Goal: Use online tool/utility: Utilize a website feature to perform a specific function

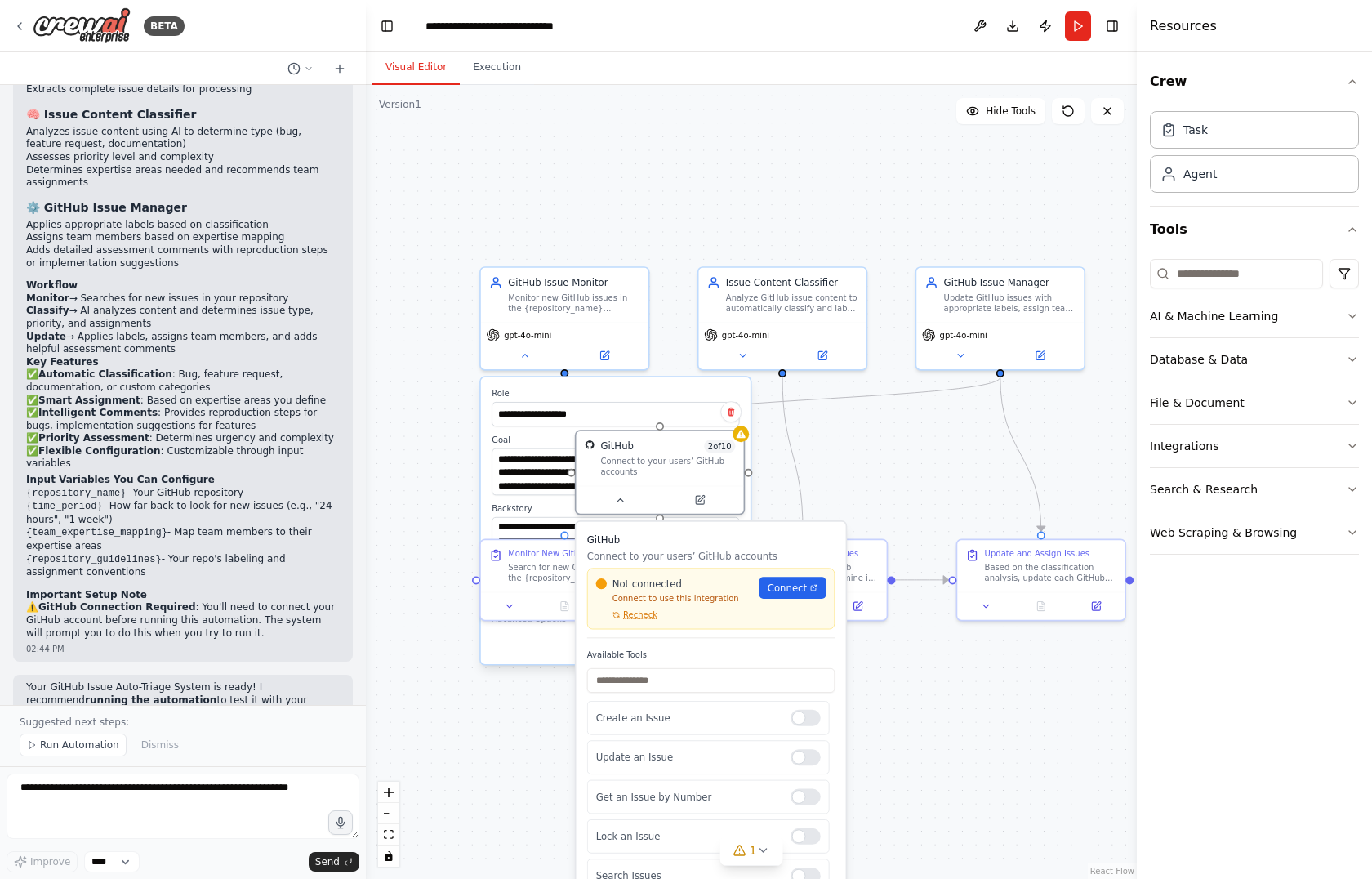
click at [569, 188] on div "**********" at bounding box center [751, 482] width 771 height 794
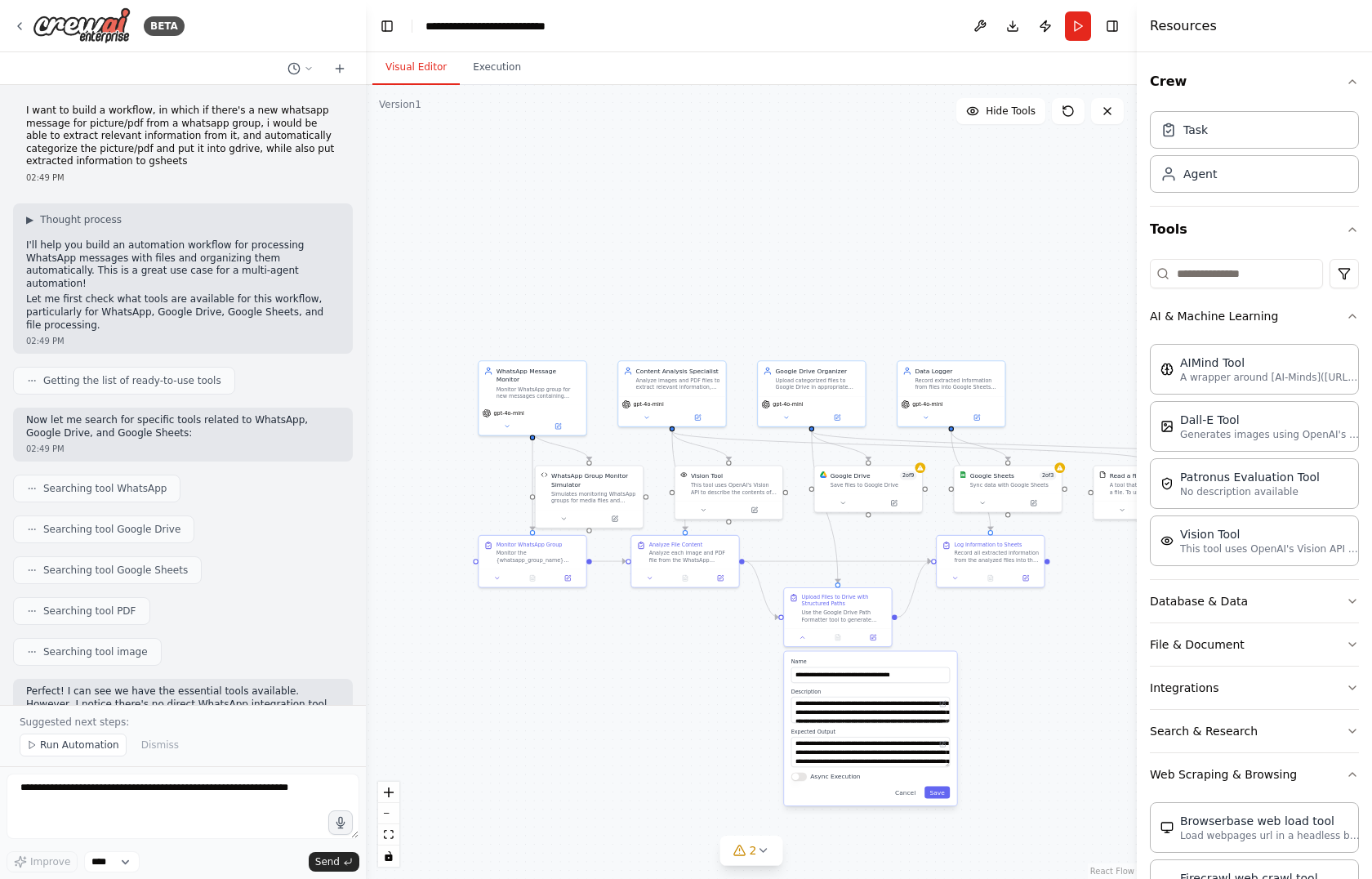
scroll to position [4254, 0]
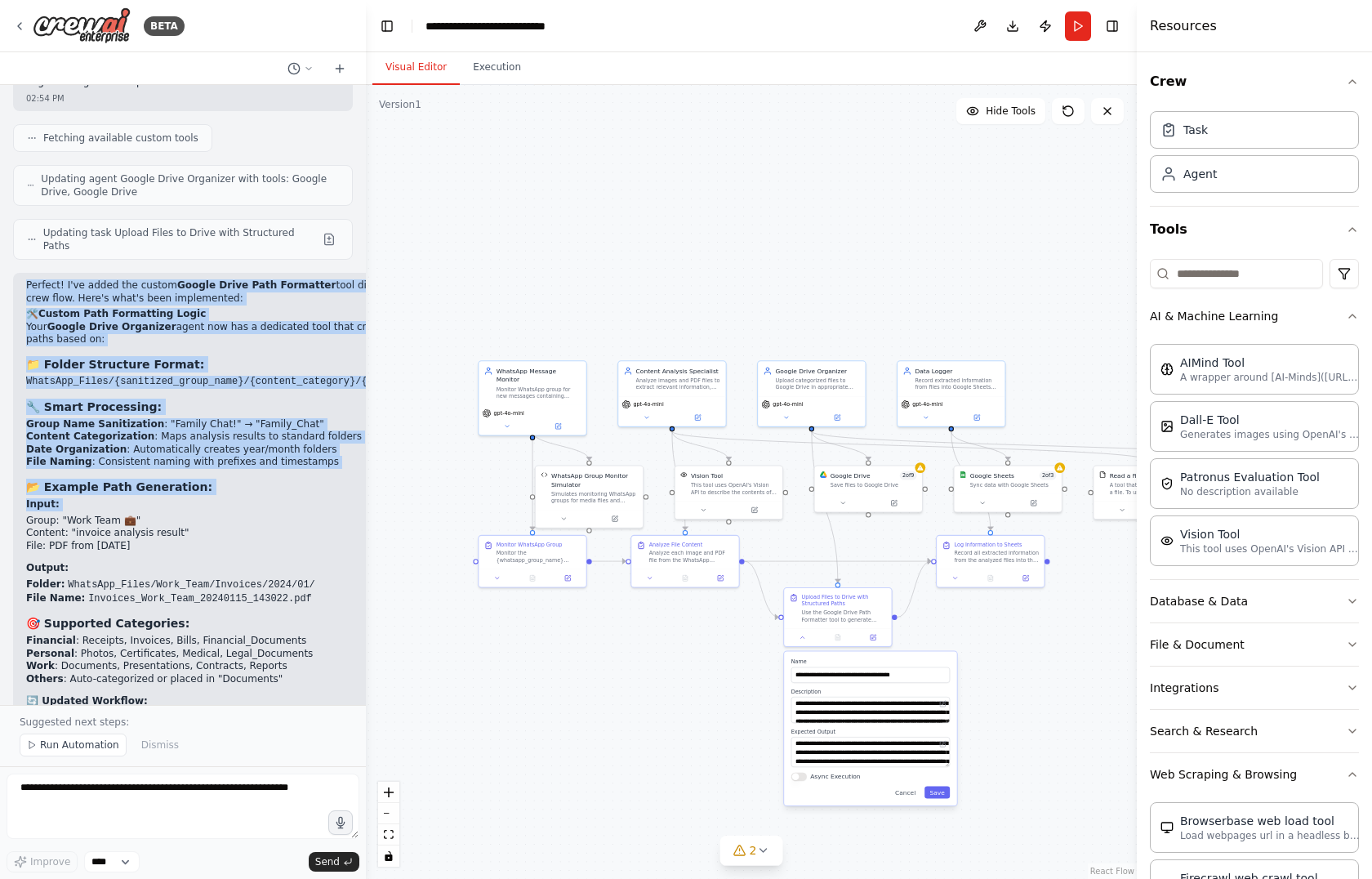
click at [650, 699] on div ".deletable-edge-delete-btn { width: 20px; height: 20px; border: 0px solid #ffff…" at bounding box center [751, 482] width 771 height 794
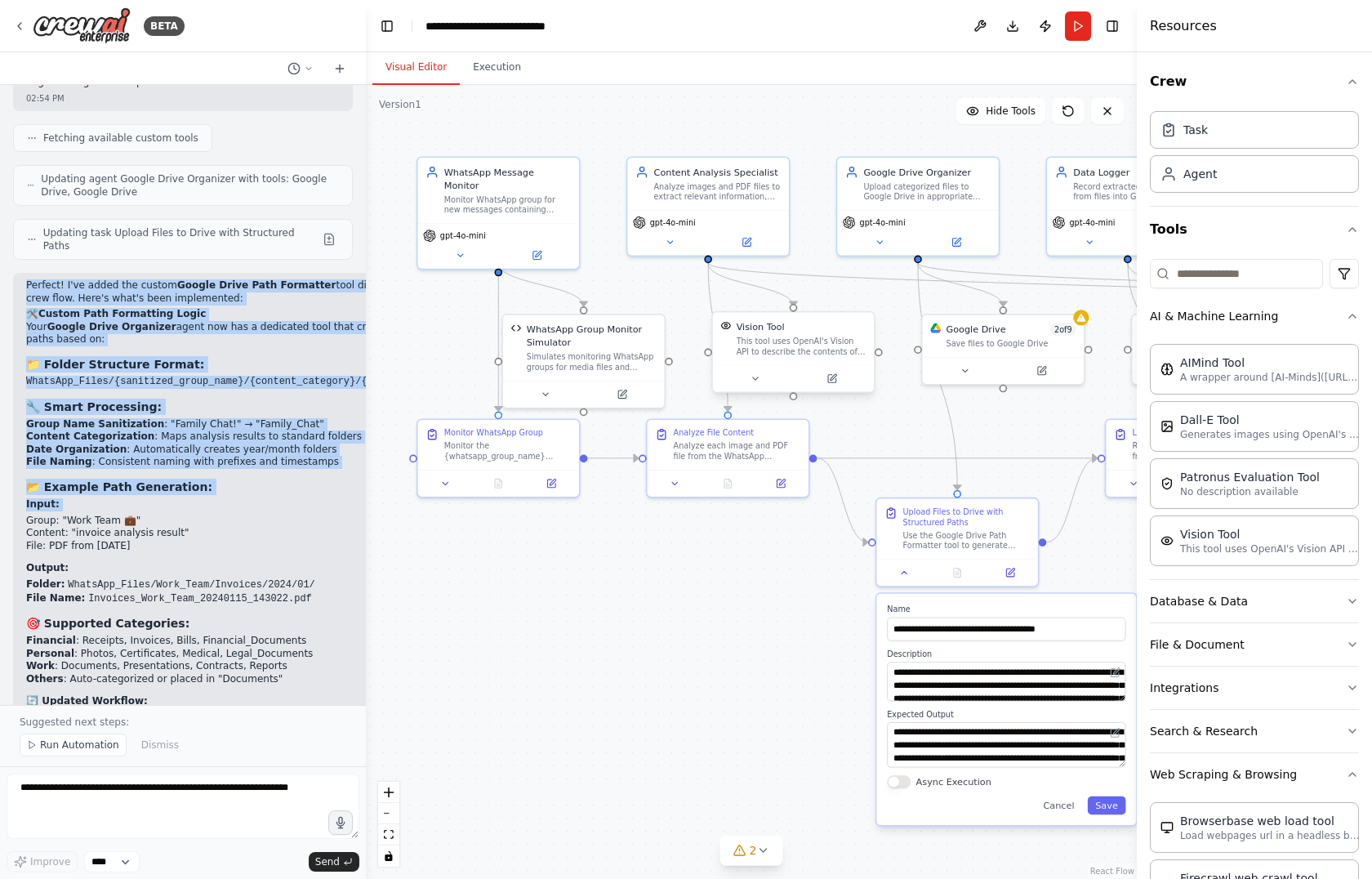
click at [773, 349] on div "This tool uses OpenAI's Vision API to describe the contents of an image." at bounding box center [802, 346] width 130 height 21
click at [729, 217] on div "gpt-4o-mini" at bounding box center [708, 220] width 151 height 13
click at [496, 203] on div "WhatsApp Message Monitor Monitor WhatsApp group for new messages containing pic…" at bounding box center [498, 188] width 161 height 65
click at [623, 391] on icon at bounding box center [628, 391] width 11 height 11
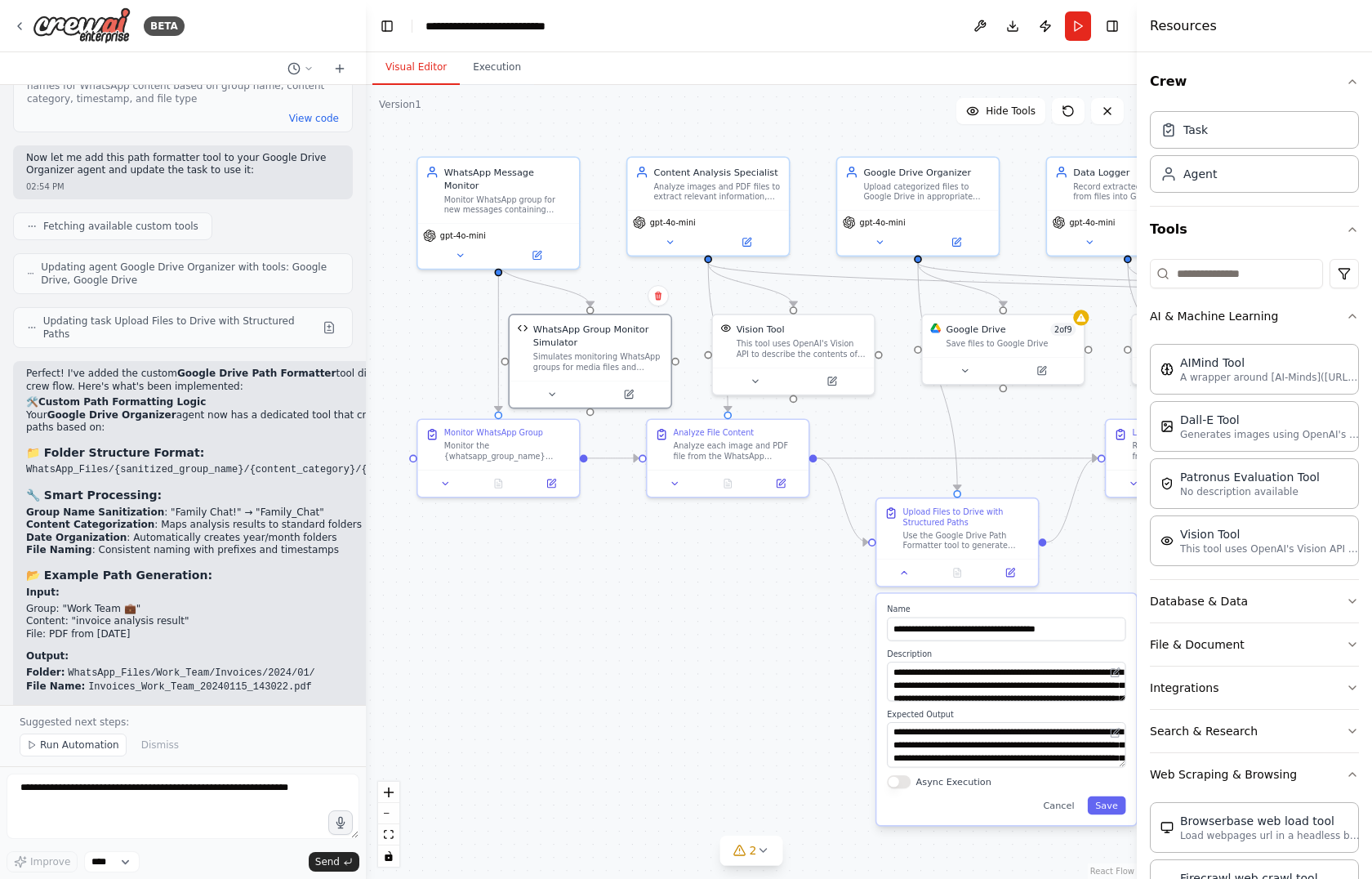
scroll to position [4165, 0]
click at [277, 465] on code "WhatsApp_Files/{sanitized_group_name}/{content_category}/{year}/{month}/" at bounding box center [237, 471] width 423 height 11
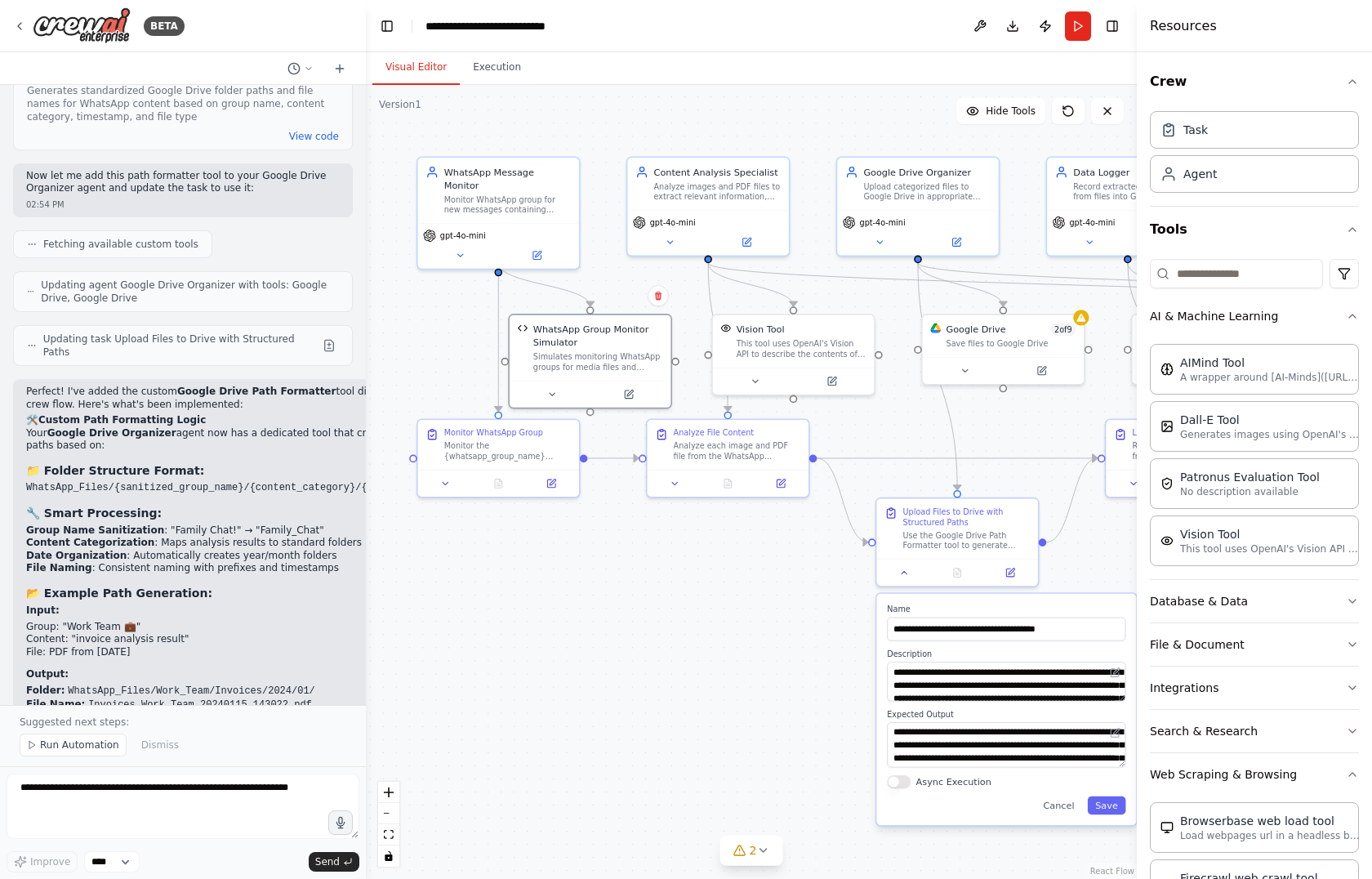
scroll to position [4254, 0]
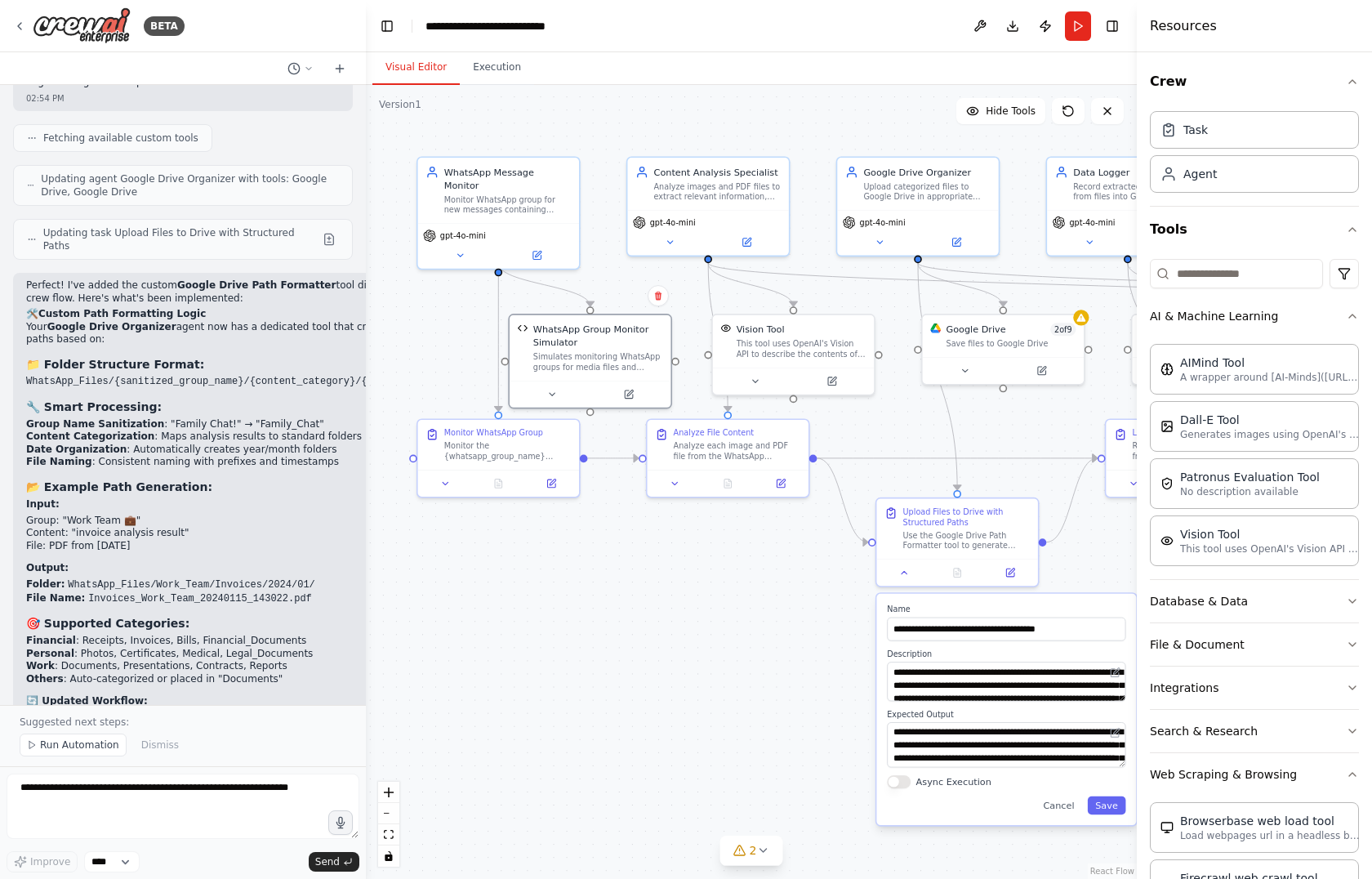
click at [407, 343] on div ".deletable-edge-delete-btn { width: 20px; height: 20px; border: 0px solid #ffff…" at bounding box center [751, 482] width 771 height 794
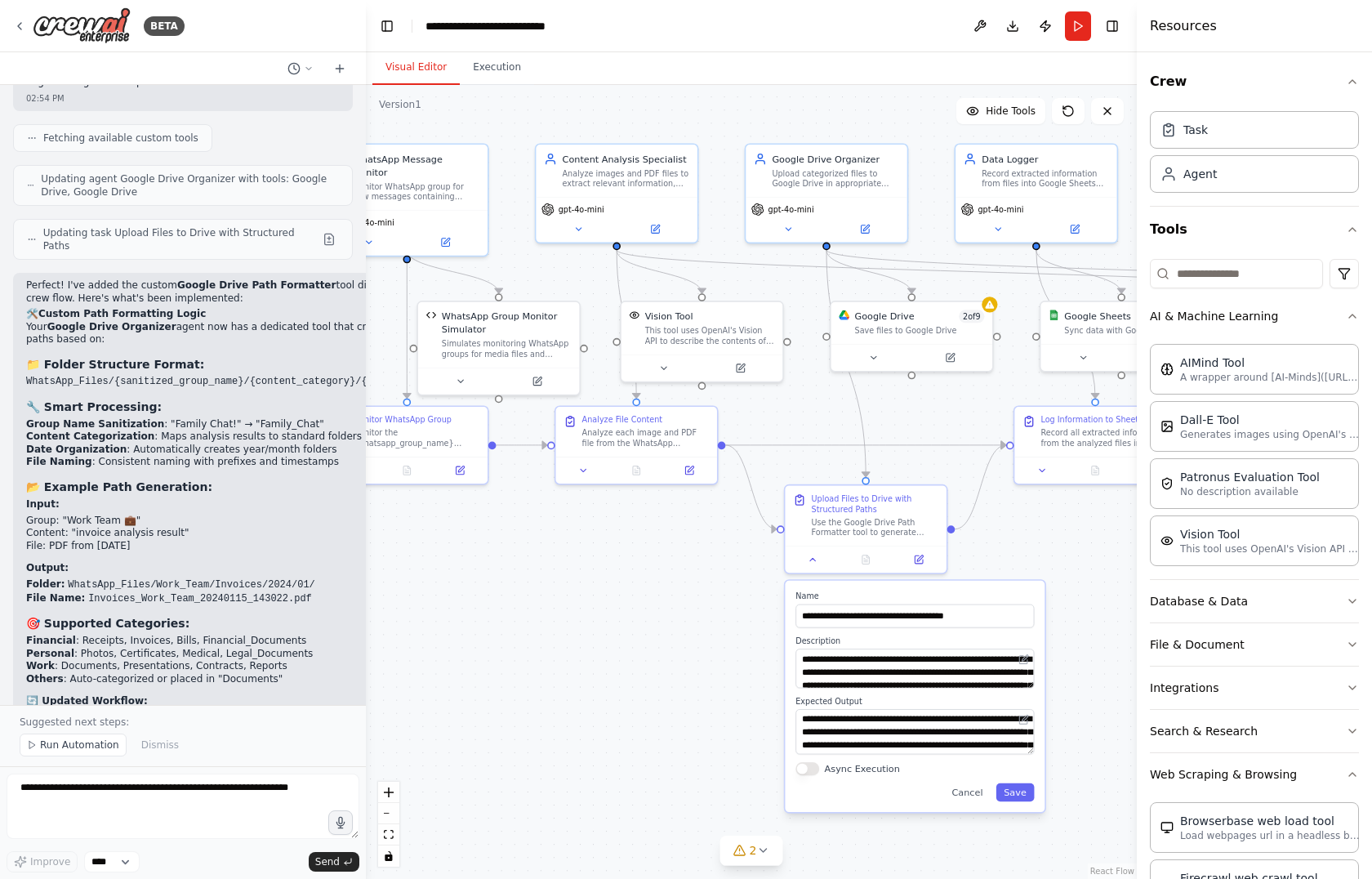
drag, startPoint x: 407, startPoint y: 343, endPoint x: 309, endPoint y: 330, distance: 98.9
click at [309, 330] on div "BETA I want to build a workflow, in which if there's a new whatsapp message for…" at bounding box center [686, 440] width 1372 height 879
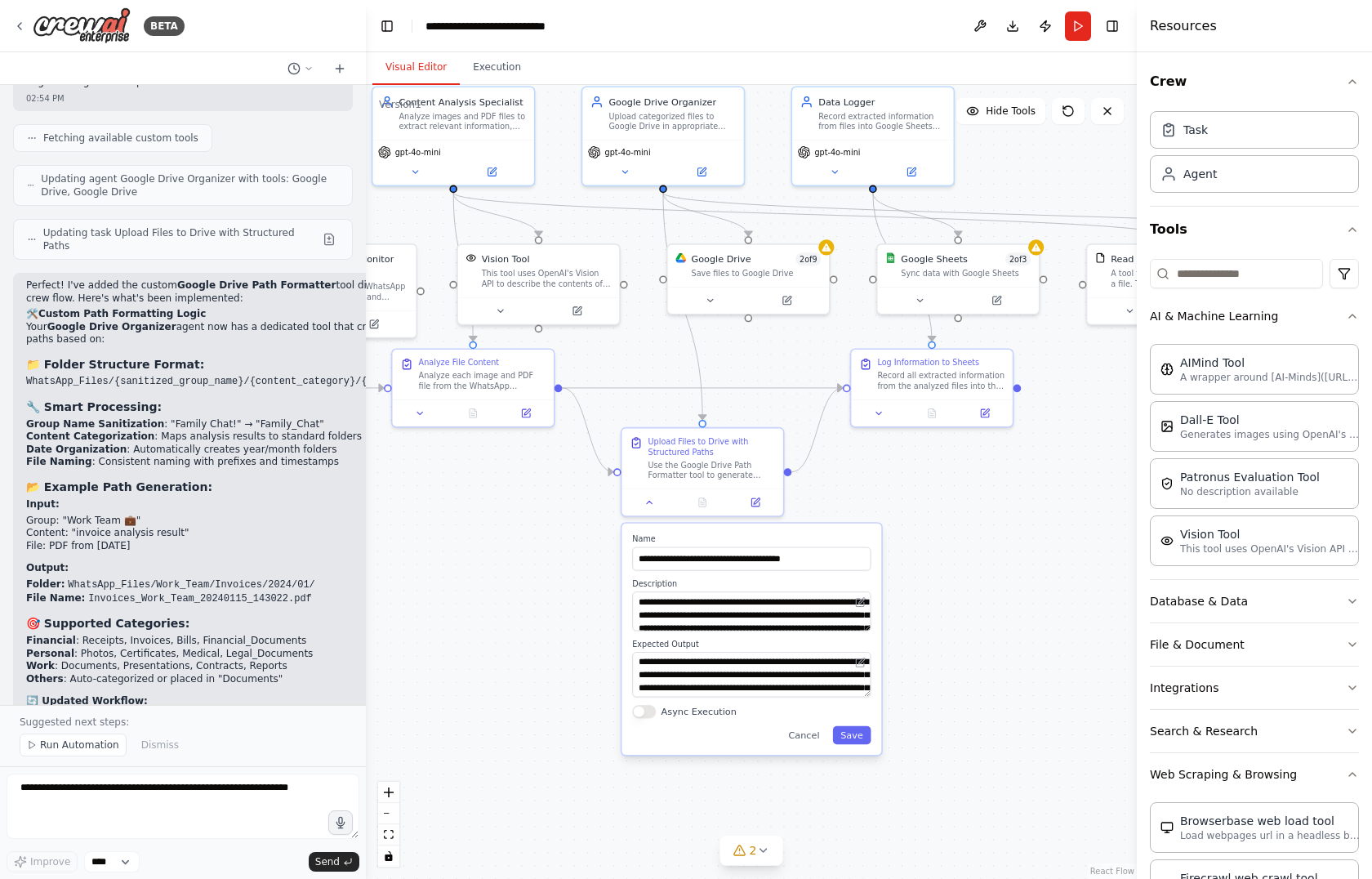
drag, startPoint x: 668, startPoint y: 788, endPoint x: 503, endPoint y: 726, distance: 176.3
click at [503, 726] on div ".deletable-edge-delete-btn { width: 20px; height: 20px; border: 0px solid #ffff…" at bounding box center [751, 482] width 771 height 794
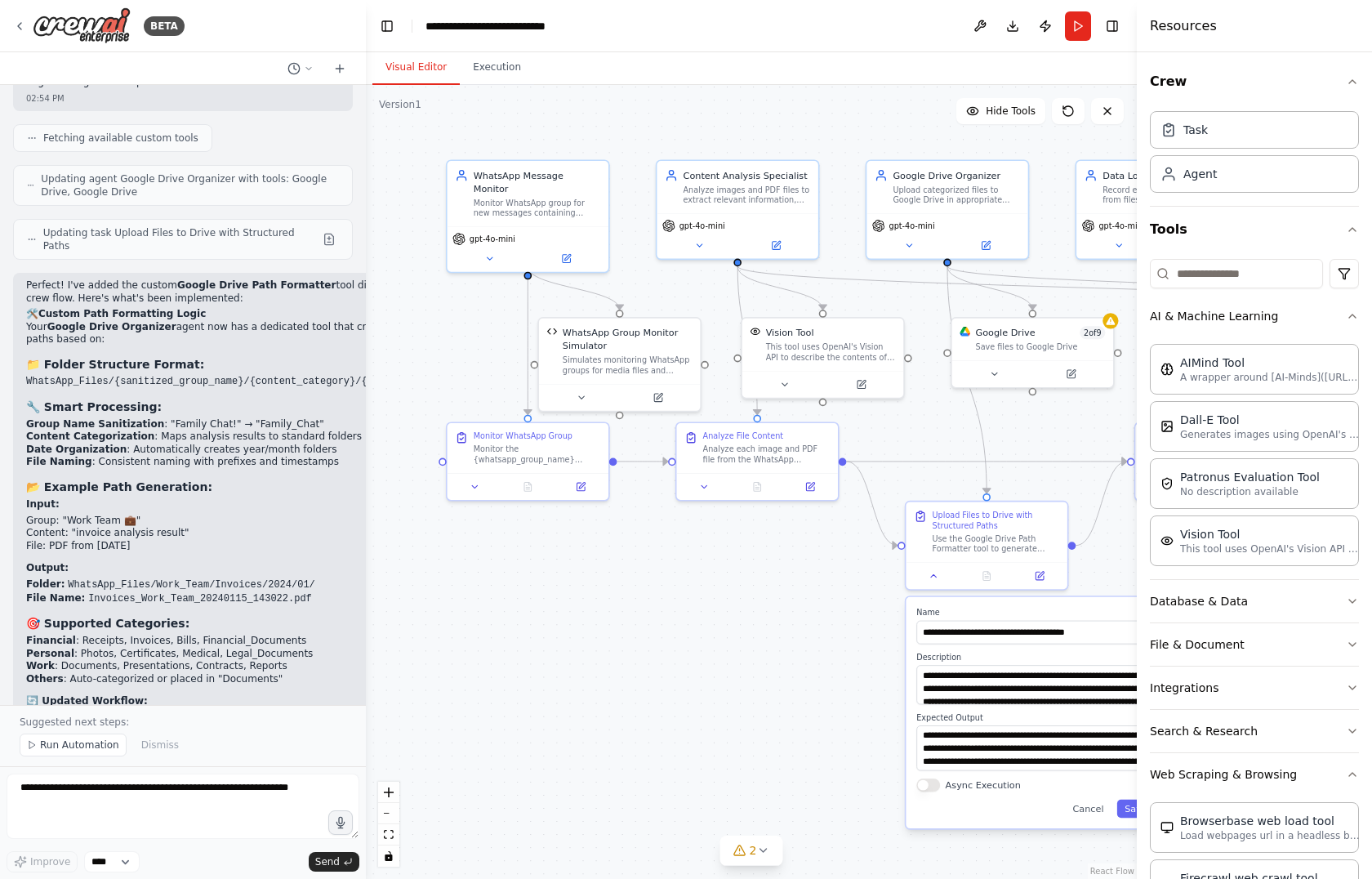
drag, startPoint x: 558, startPoint y: 513, endPoint x: 849, endPoint y: 593, distance: 301.8
click at [849, 593] on div ".deletable-edge-delete-btn { width: 20px; height: 20px; border: 0px solid #ffff…" at bounding box center [751, 482] width 771 height 794
